Goal: Task Accomplishment & Management: Manage account settings

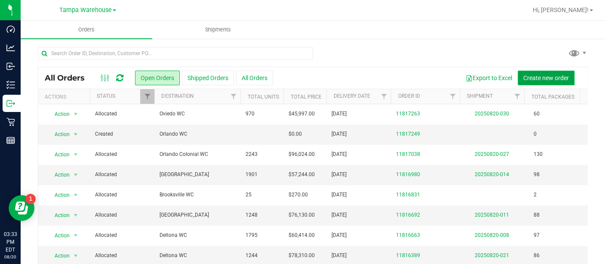
click at [542, 73] on button "Create new order" at bounding box center [546, 78] width 57 height 15
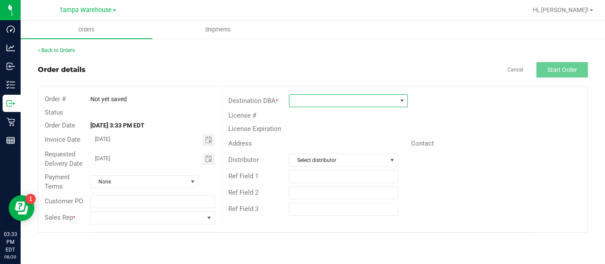
click at [400, 103] on span at bounding box center [401, 100] width 7 height 7
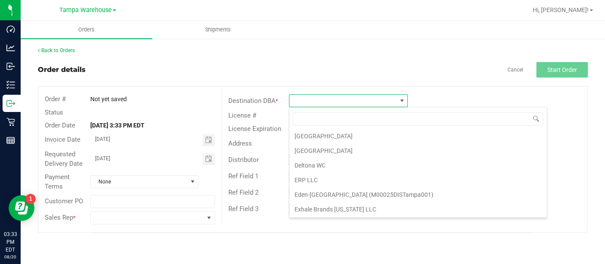
scroll to position [600, 0]
click at [313, 159] on li "Deltona WC" at bounding box center [418, 166] width 257 height 15
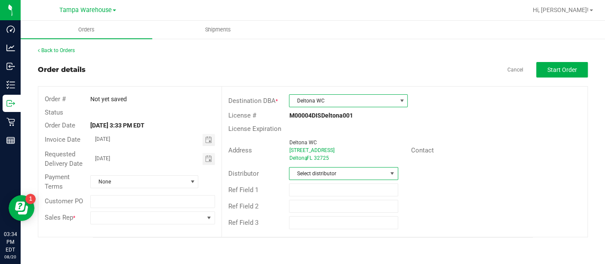
click at [318, 175] on span "Select distributor" at bounding box center [338, 173] width 97 height 12
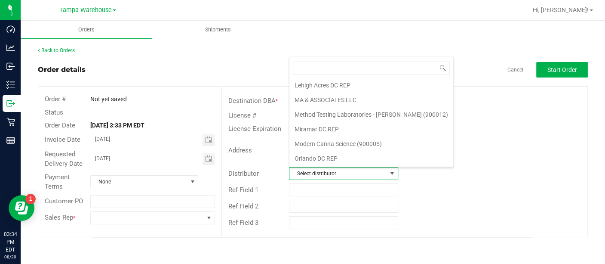
scroll to position [403, 0]
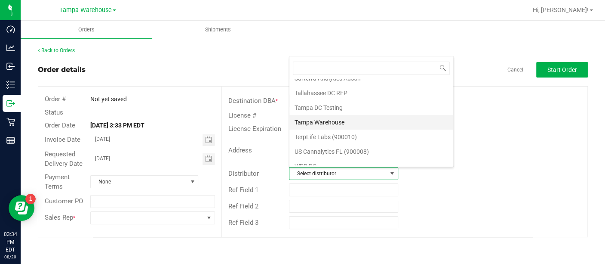
click at [324, 115] on li "Tampa Warehouse" at bounding box center [372, 122] width 164 height 15
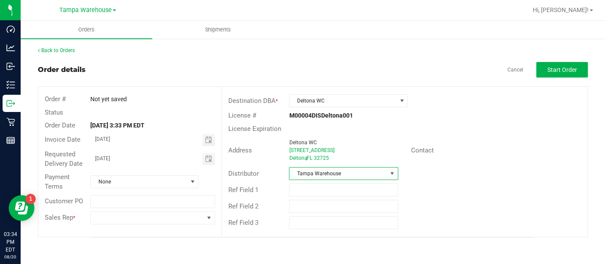
click at [203, 156] on span "Toggle calendar" at bounding box center [209, 159] width 12 height 12
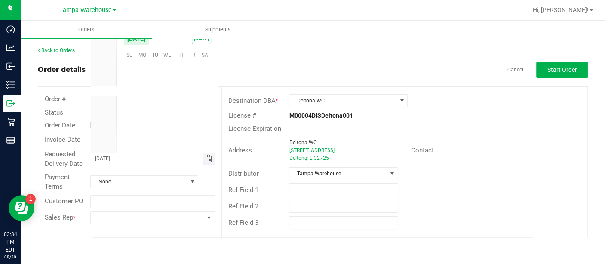
scroll to position [139444, 0]
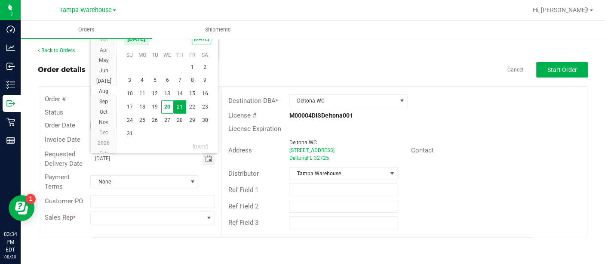
click at [180, 108] on span "21" at bounding box center [180, 106] width 12 height 13
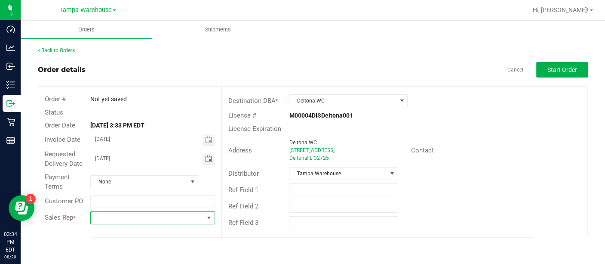
click at [208, 218] on span at bounding box center [209, 217] width 7 height 7
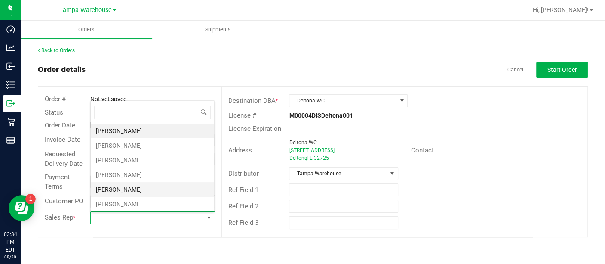
scroll to position [216, 0]
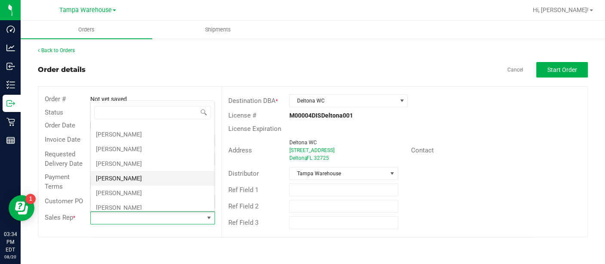
click at [144, 175] on li "[PERSON_NAME]" at bounding box center [152, 178] width 123 height 15
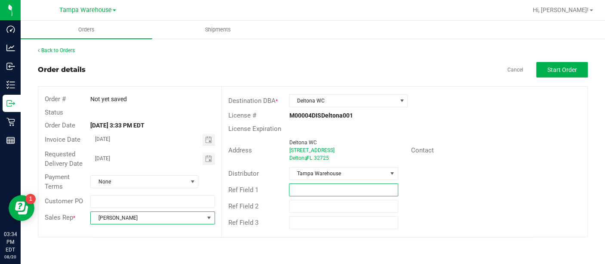
click at [301, 190] on input "text" at bounding box center [343, 189] width 109 height 13
type input "d"
drag, startPoint x: 323, startPoint y: 190, endPoint x: 233, endPoint y: 186, distance: 90.4
click at [233, 186] on div "Ref Field 1 DELTONA WC [DATE]" at bounding box center [405, 190] width 366 height 16
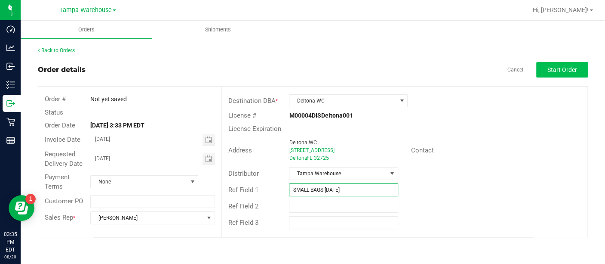
type input "SMALL BAGS [DATE]"
click at [574, 68] on span "Start Order" at bounding box center [563, 69] width 30 height 7
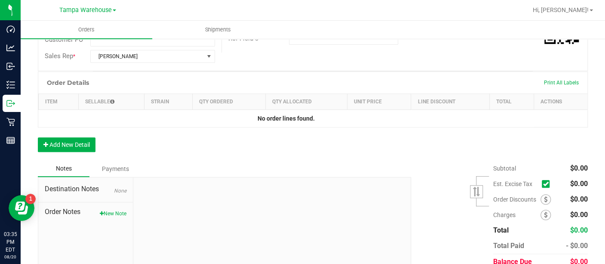
scroll to position [185, 0]
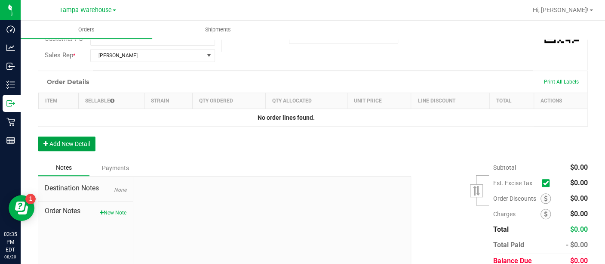
click at [76, 144] on button "Add New Detail" at bounding box center [67, 143] width 58 height 15
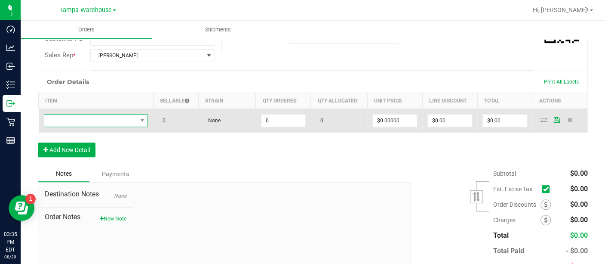
click at [87, 120] on span "NO DATA FOUND" at bounding box center [90, 120] width 93 height 12
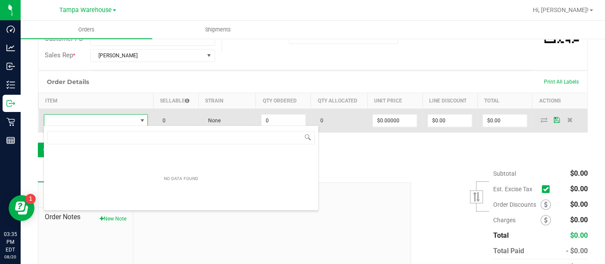
scroll to position [12, 102]
type input "SBAG"
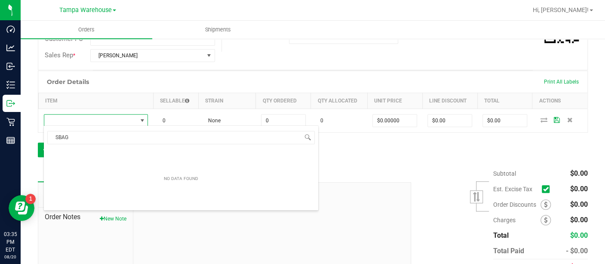
scroll to position [12, 101]
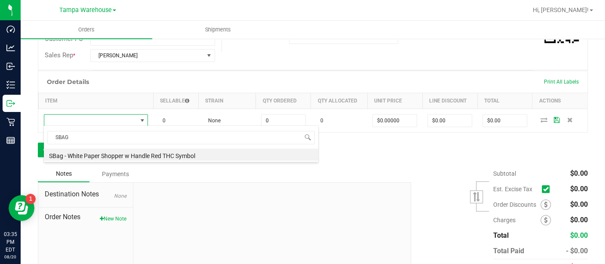
click at [99, 153] on li "SBag - White Paper Shopper w Handle Red THC Symbol" at bounding box center [181, 154] width 275 height 12
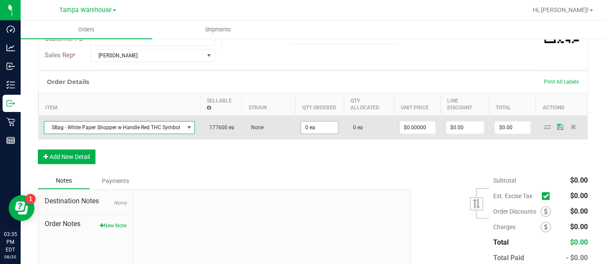
click at [324, 123] on input "0 ea" at bounding box center [319, 127] width 37 height 12
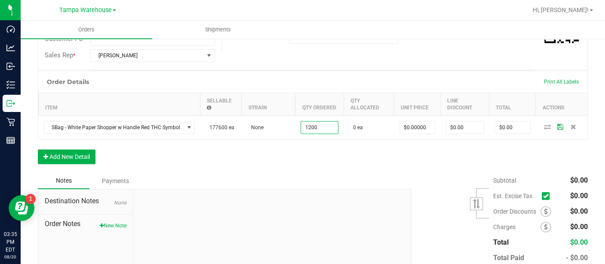
type input "1200 ea"
click at [330, 148] on div "Order Details Print All Labels Item Sellable Strain Qty Ordered Qty Allocated U…" at bounding box center [313, 122] width 550 height 102
click at [544, 125] on icon at bounding box center [547, 126] width 7 height 5
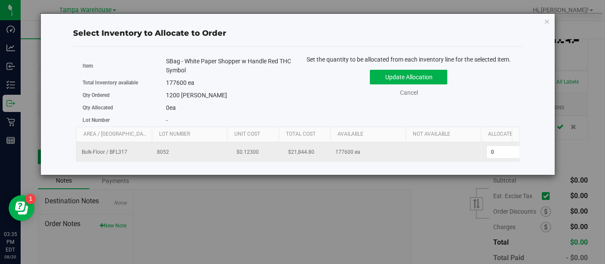
scroll to position [0, 43]
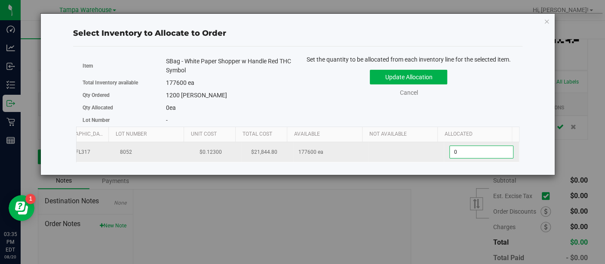
click at [462, 150] on span "0 0" at bounding box center [482, 151] width 64 height 13
click at [462, 150] on input "0" at bounding box center [481, 152] width 63 height 12
type input "1200"
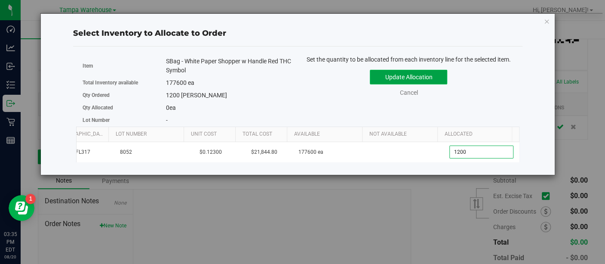
click at [407, 74] on button "Update Allocation" at bounding box center [408, 77] width 77 height 15
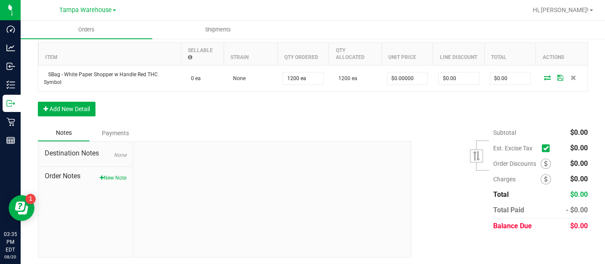
scroll to position [0, 0]
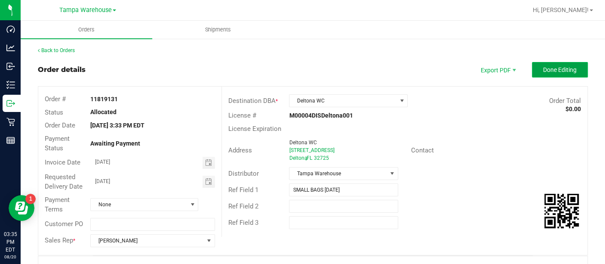
click at [548, 74] on button "Done Editing" at bounding box center [560, 69] width 56 height 15
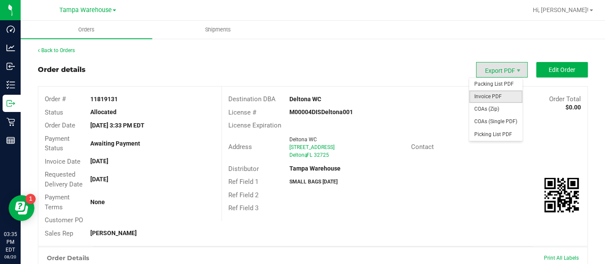
click at [492, 98] on span "Invoice PDF" at bounding box center [495, 96] width 53 height 12
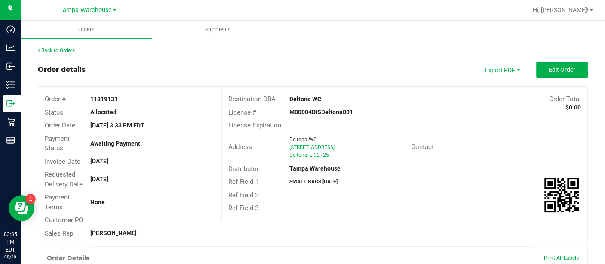
click at [64, 52] on link "Back to Orders" at bounding box center [56, 50] width 37 height 6
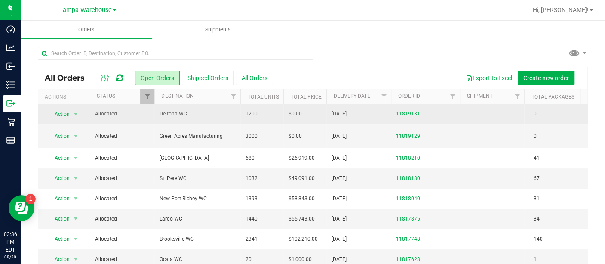
click at [219, 114] on span "Deltona WC" at bounding box center [198, 114] width 76 height 8
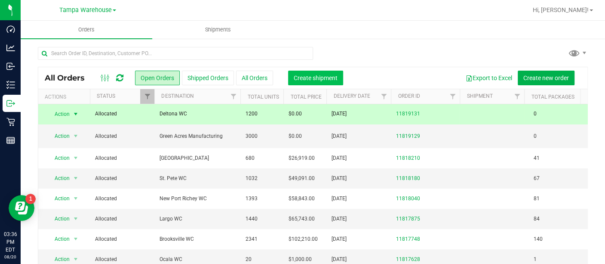
click at [324, 78] on span "Create shipment" at bounding box center [316, 77] width 44 height 7
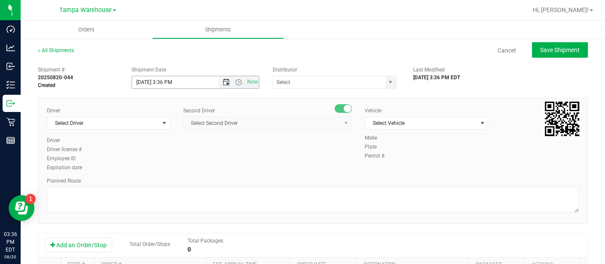
click at [223, 82] on span "Open the date view" at bounding box center [226, 82] width 7 height 7
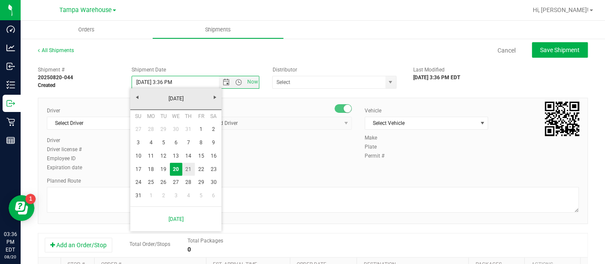
click at [187, 165] on link "21" at bounding box center [188, 169] width 12 height 13
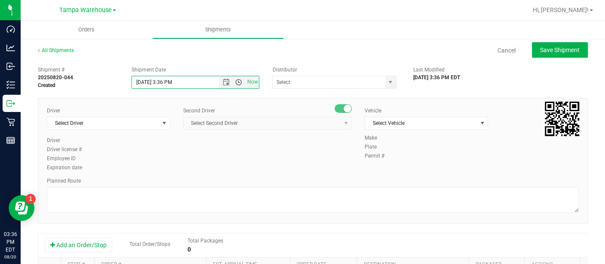
click at [238, 84] on span "Open the time view" at bounding box center [238, 82] width 7 height 7
click at [160, 114] on li "6:30 AM" at bounding box center [193, 118] width 124 height 11
type input "[DATE] 6:30 AM"
click at [387, 80] on span "select" at bounding box center [390, 82] width 7 height 7
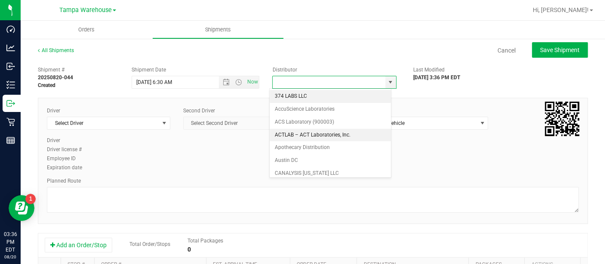
scroll to position [339, 0]
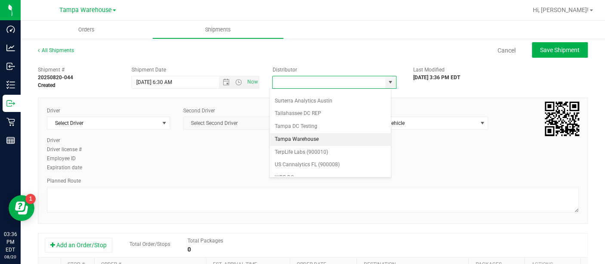
click at [315, 133] on li "Tampa Warehouse" at bounding box center [330, 139] width 121 height 13
type input "Tampa Warehouse"
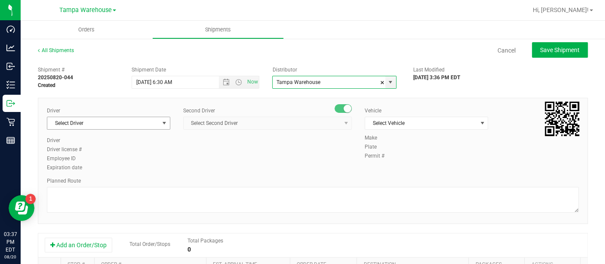
click at [155, 121] on span "Select Driver" at bounding box center [103, 123] width 112 height 12
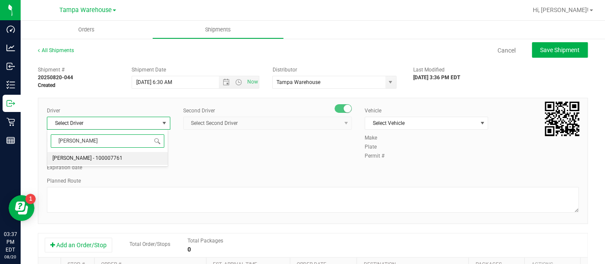
click at [82, 154] on span "[PERSON_NAME] - 100007761" at bounding box center [87, 158] width 70 height 11
type input "[PERSON_NAME]"
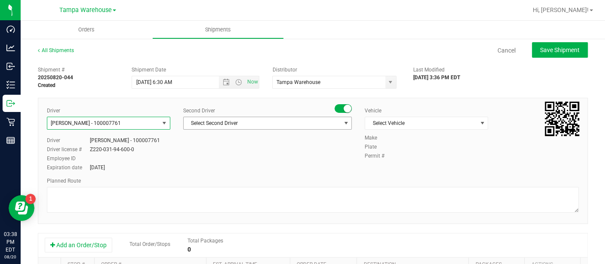
click at [239, 122] on span "Select Second Driver" at bounding box center [262, 123] width 157 height 12
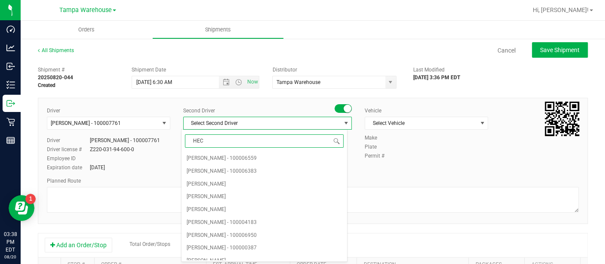
type input "HECT"
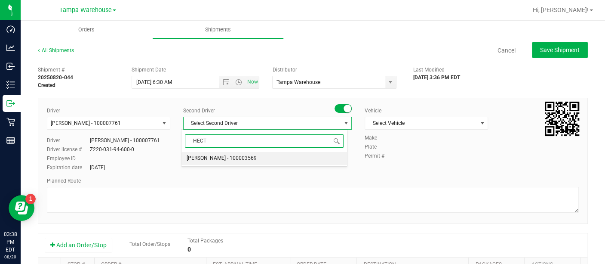
click at [232, 155] on span "[PERSON_NAME] - 100003569" at bounding box center [222, 158] width 70 height 11
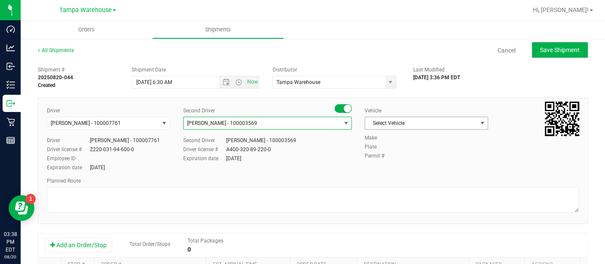
click at [477, 118] on span "select" at bounding box center [482, 123] width 11 height 12
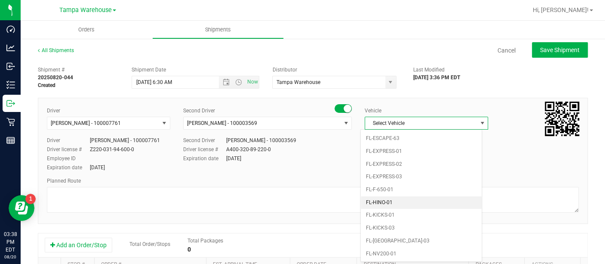
scroll to position [177, 0]
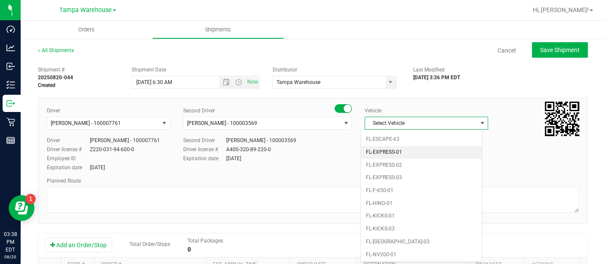
click at [384, 151] on li "FL-EXPRESS-01" at bounding box center [421, 152] width 121 height 13
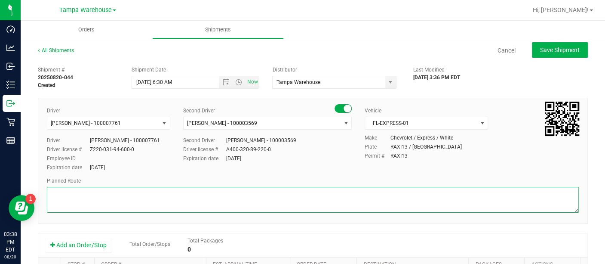
click at [92, 202] on textarea at bounding box center [313, 200] width 532 height 26
type textarea "D"
type textarea "DELTONA WC [DATE] SMALL BAGS"
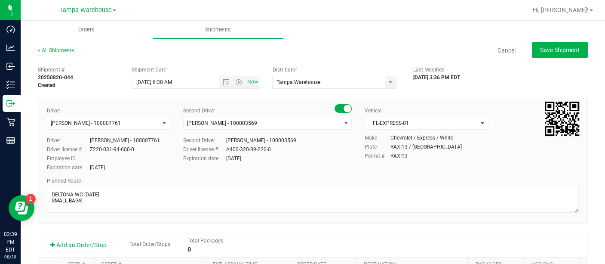
click at [471, 160] on div "Make Chevrolet / Express / White Plate RAXI13 / [GEOGRAPHIC_DATA] Permit # RAXI…" at bounding box center [471, 147] width 227 height 27
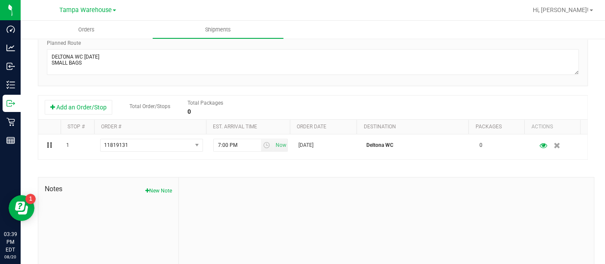
scroll to position [142, 0]
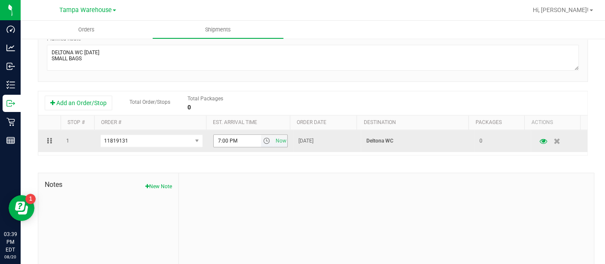
click at [263, 141] on span "select" at bounding box center [266, 140] width 7 height 7
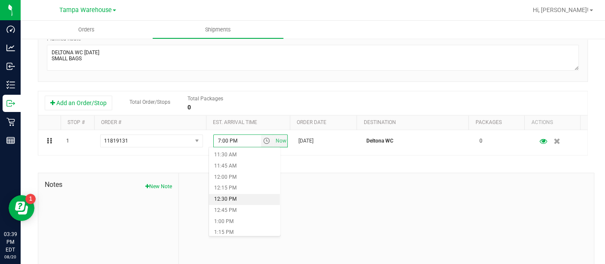
scroll to position [551, 0]
click at [226, 202] on li "1:30 PM" at bounding box center [244, 200] width 71 height 11
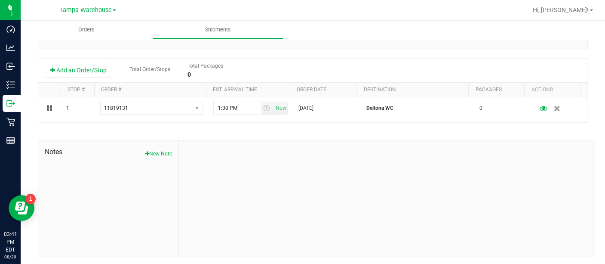
scroll to position [0, 0]
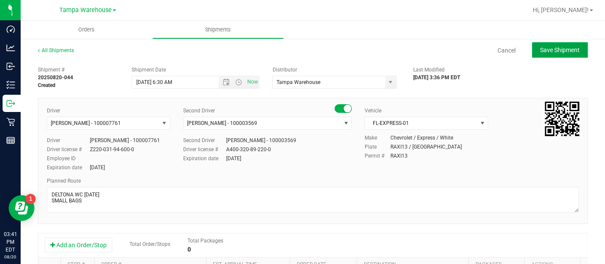
click at [548, 48] on span "Save Shipment" at bounding box center [560, 49] width 40 height 7
type input "[DATE] 10:30 AM"
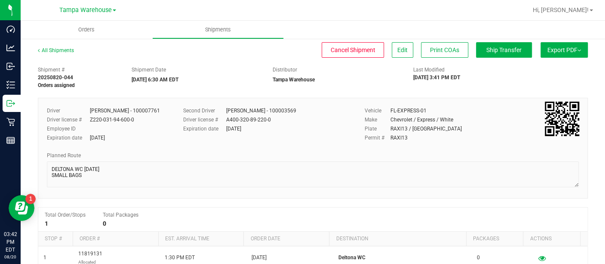
click at [561, 45] on button "Export PDF" at bounding box center [564, 49] width 47 height 15
click at [544, 79] on span "Manifest by Lot" at bounding box center [542, 82] width 36 height 6
click at [493, 46] on span "Ship Transfer" at bounding box center [504, 49] width 35 height 7
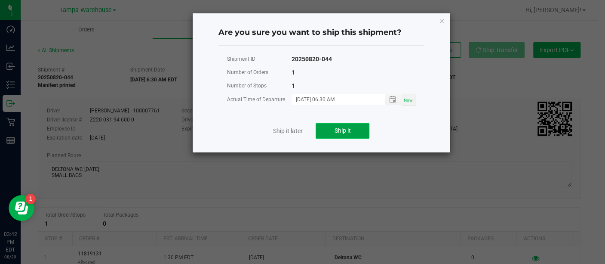
click at [340, 130] on span "Ship it" at bounding box center [343, 130] width 16 height 7
